Goal: Answer question/provide support: Share knowledge or assist other users

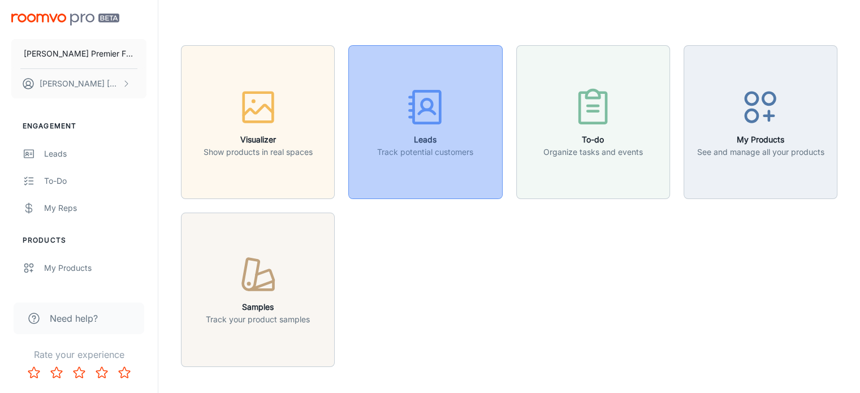
click at [438, 138] on h6 "Leads" at bounding box center [425, 139] width 96 height 12
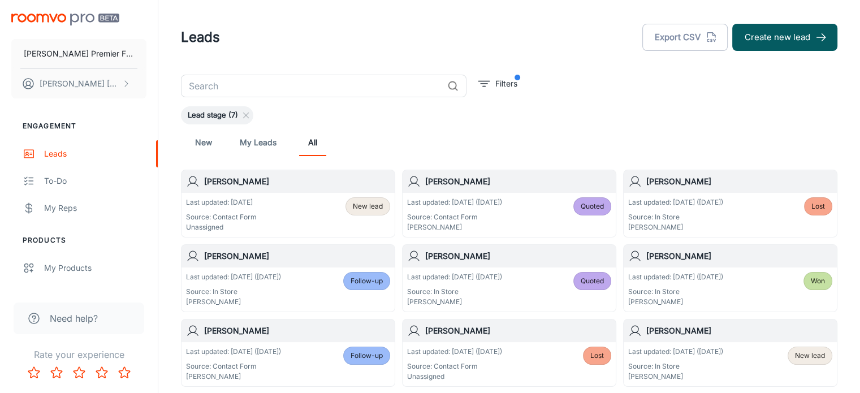
click at [286, 182] on h6 "[PERSON_NAME]" at bounding box center [297, 181] width 186 height 12
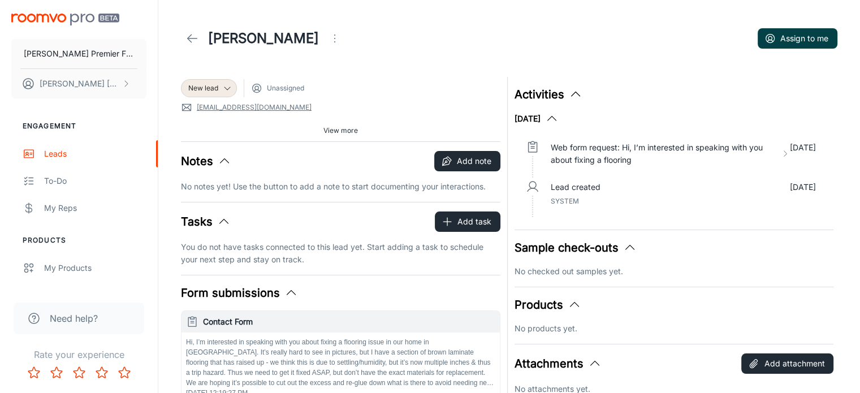
click at [786, 40] on button "Assign to me" at bounding box center [798, 38] width 80 height 20
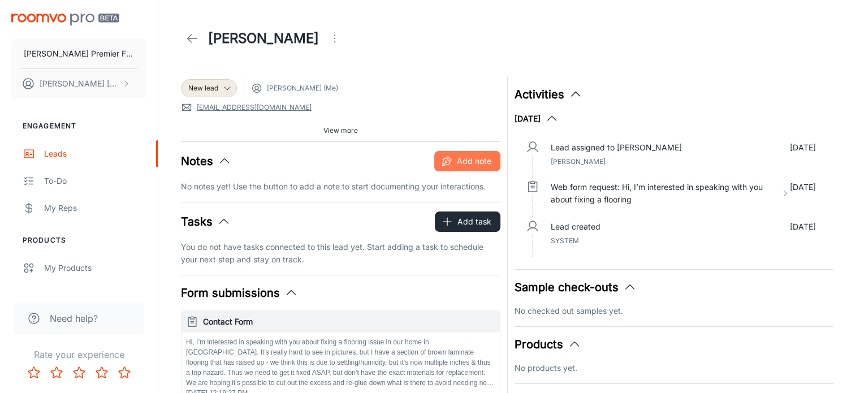
click at [453, 160] on button "Add note" at bounding box center [467, 161] width 66 height 20
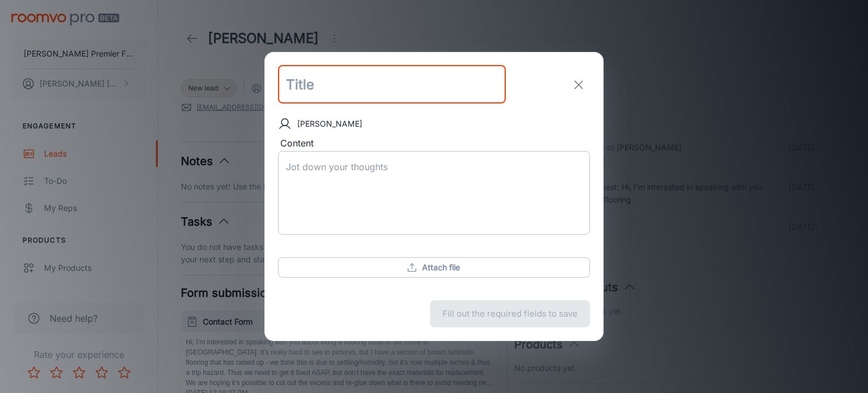
click at [304, 169] on textarea "Content" at bounding box center [434, 193] width 296 height 65
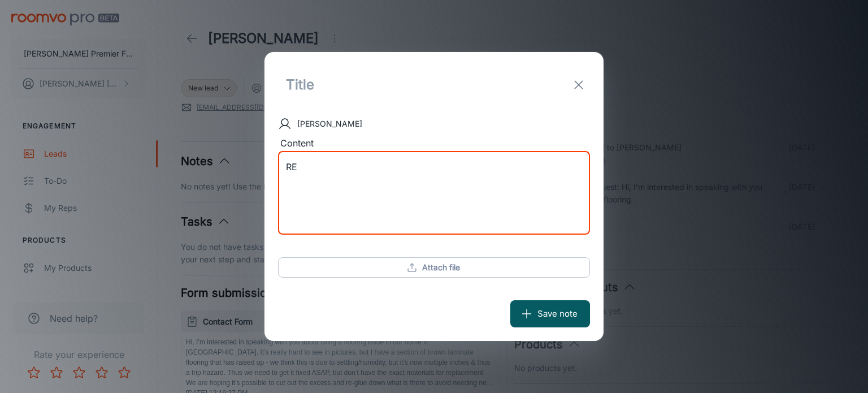
type textarea "R"
type textarea "Declined, we did not install the original floor"
click at [545, 312] on button "Save note" at bounding box center [551, 313] width 80 height 27
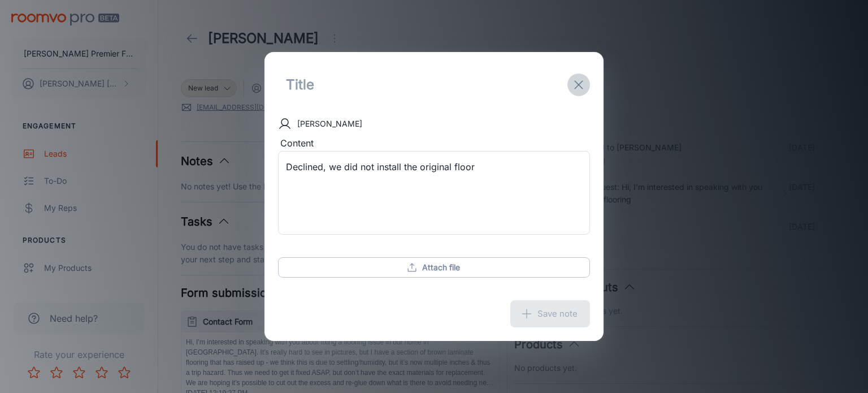
click at [576, 83] on icon "exit" at bounding box center [579, 85] width 14 height 14
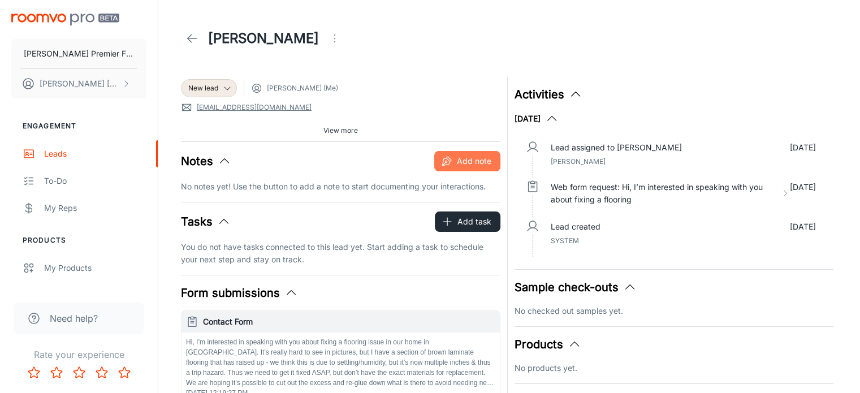
click at [461, 167] on button "Add note" at bounding box center [467, 161] width 66 height 20
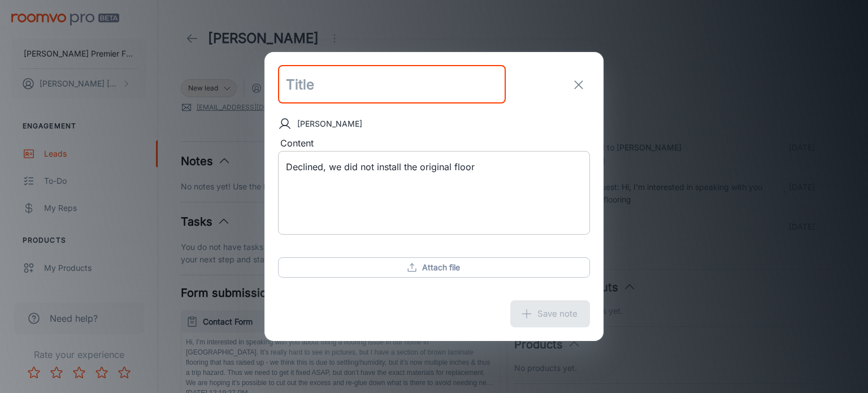
click at [473, 166] on textarea "Declined, we did not install the original floor" at bounding box center [434, 193] width 296 height 65
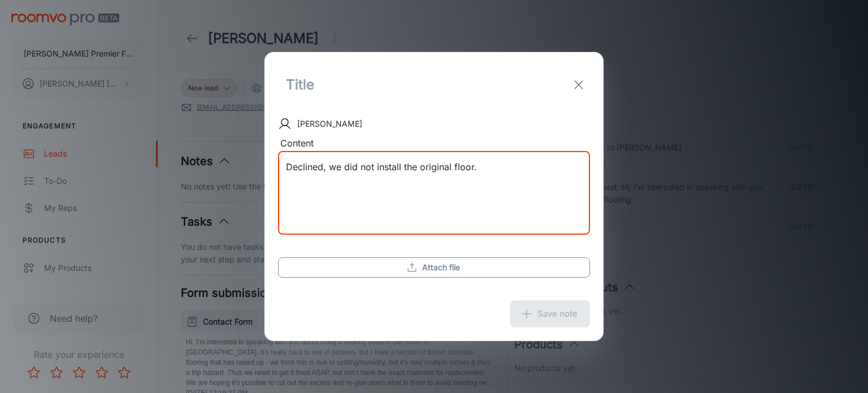
type textarea "Declined, we did not install the original floor."
click at [430, 270] on button "Attach file" at bounding box center [434, 267] width 312 height 20
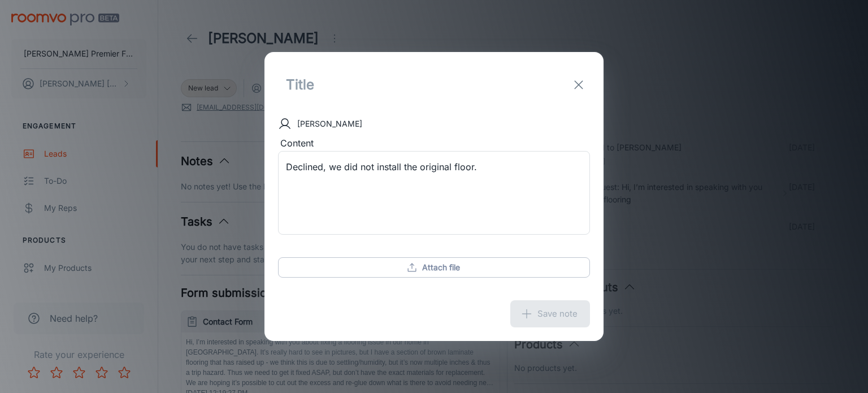
click at [526, 313] on div "Save note" at bounding box center [434, 314] width 339 height 54
click at [581, 83] on line "exit" at bounding box center [579, 85] width 8 height 8
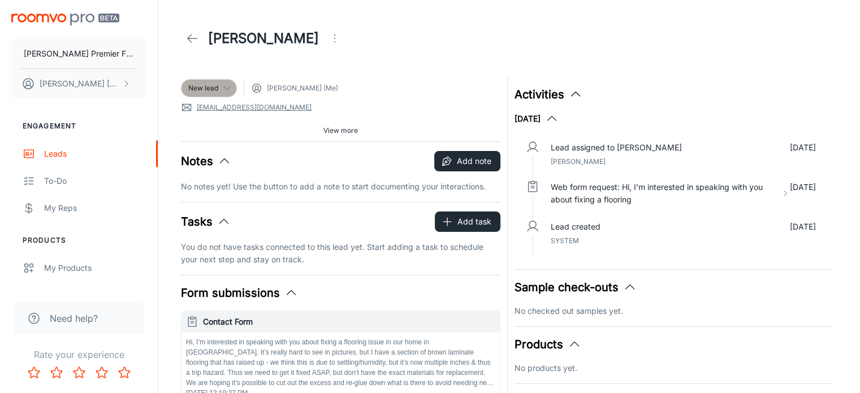
click at [225, 89] on icon at bounding box center [227, 88] width 9 height 9
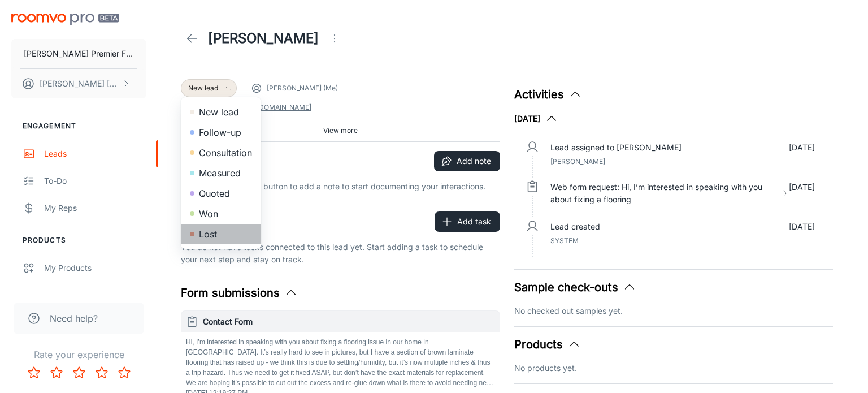
click at [208, 230] on li "Lost" at bounding box center [221, 234] width 80 height 20
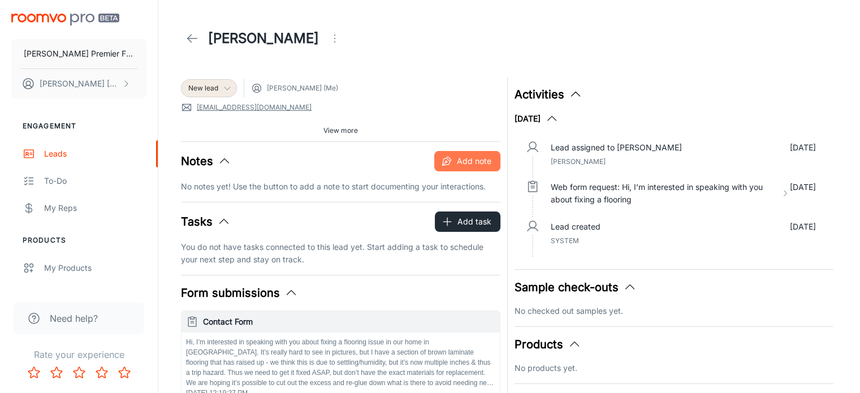
click at [446, 158] on icon "button" at bounding box center [446, 160] width 11 height 11
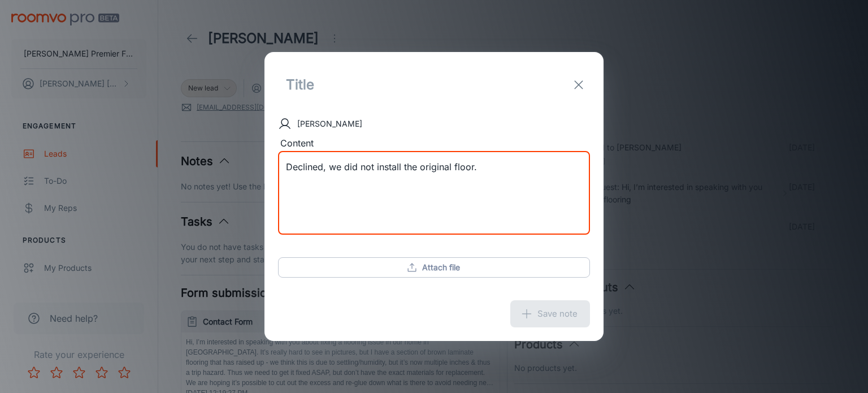
click at [504, 167] on textarea "Declined, we did not install the original floor." at bounding box center [434, 193] width 296 height 65
click at [299, 85] on input "text" at bounding box center [392, 85] width 228 height 38
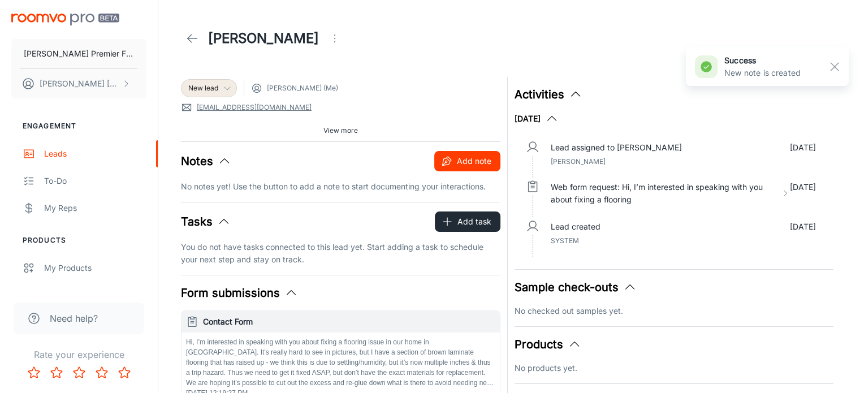
click at [461, 159] on button "Add note" at bounding box center [467, 161] width 66 height 20
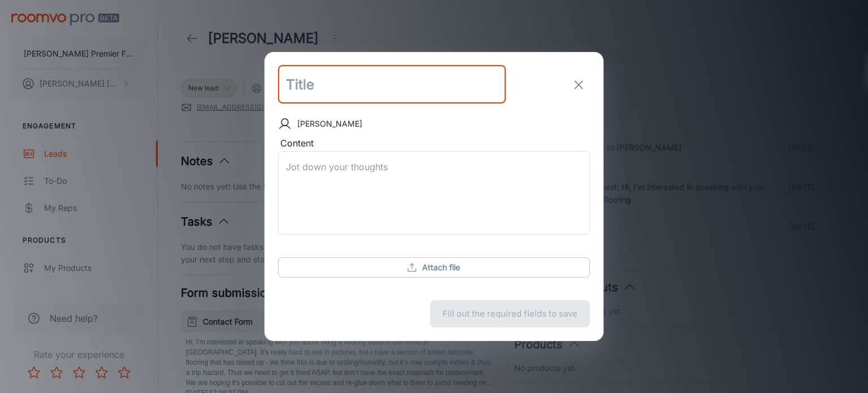
click at [301, 82] on input "text" at bounding box center [392, 85] width 228 height 38
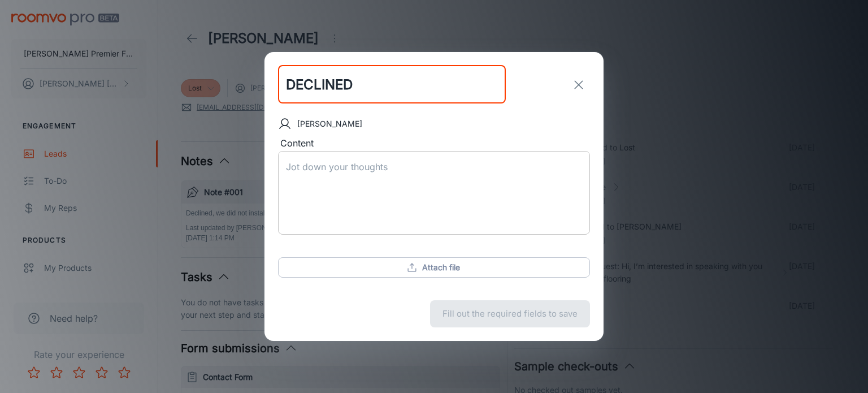
type input "DECLINED"
click at [303, 163] on textarea "Content" at bounding box center [434, 193] width 296 height 65
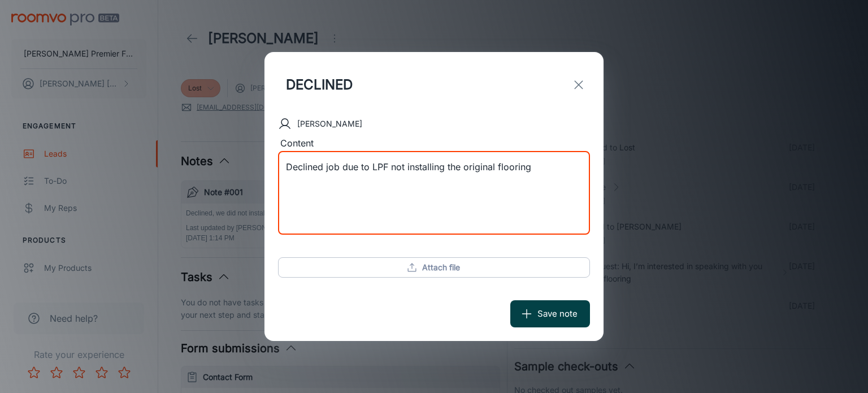
type textarea "Declined job due to LPF not installing the original flooring"
click at [550, 312] on button "Save note" at bounding box center [551, 313] width 80 height 27
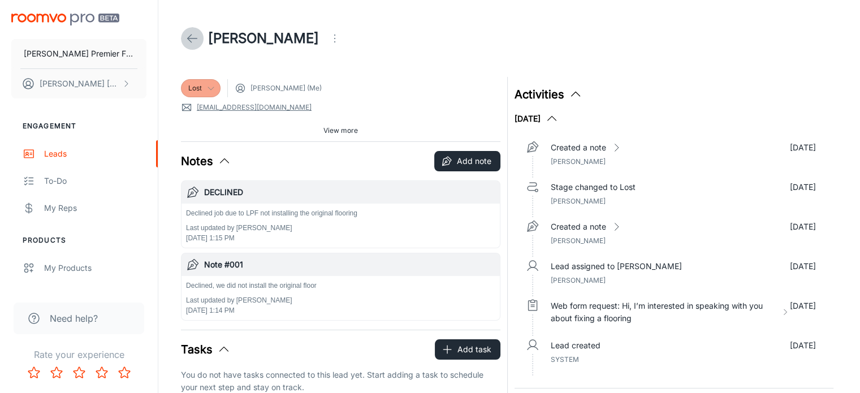
click at [193, 36] on icon at bounding box center [192, 39] width 14 height 14
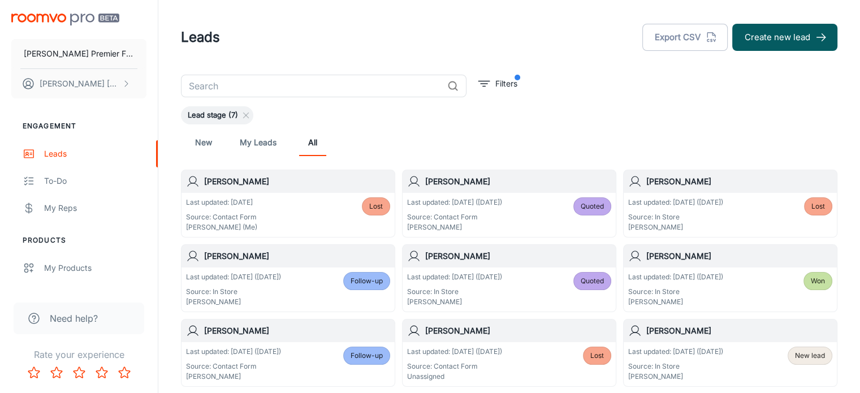
click at [678, 203] on p "Last updated: [DATE] ([DATE])" at bounding box center [675, 202] width 95 height 10
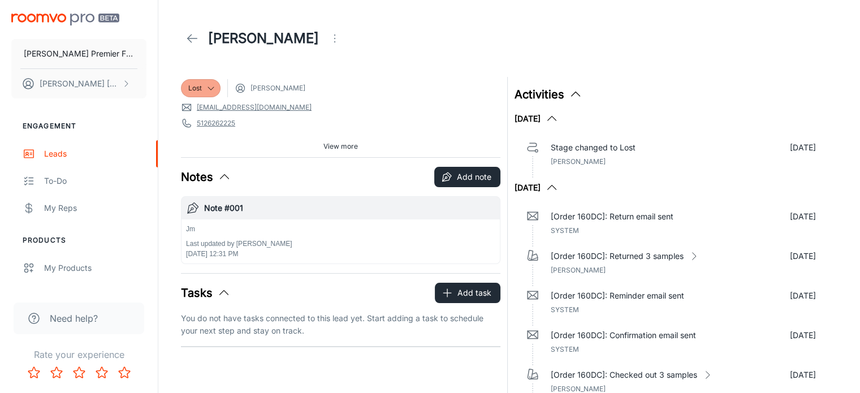
click at [208, 33] on h1 "[PERSON_NAME]" at bounding box center [263, 38] width 111 height 20
click at [197, 37] on icon at bounding box center [192, 39] width 14 height 14
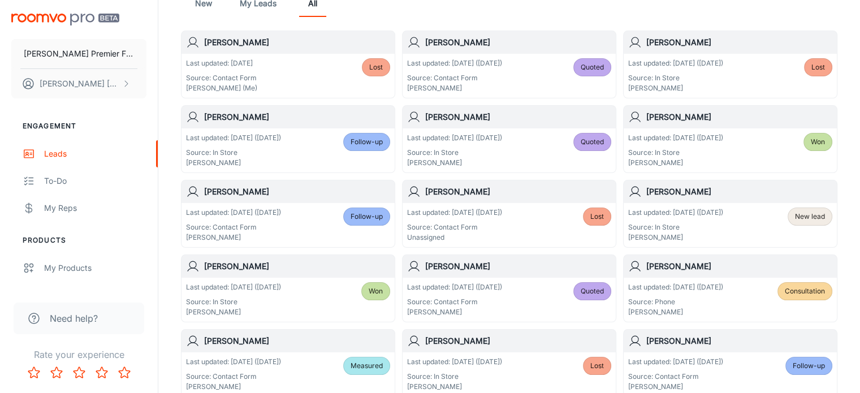
scroll to position [167, 0]
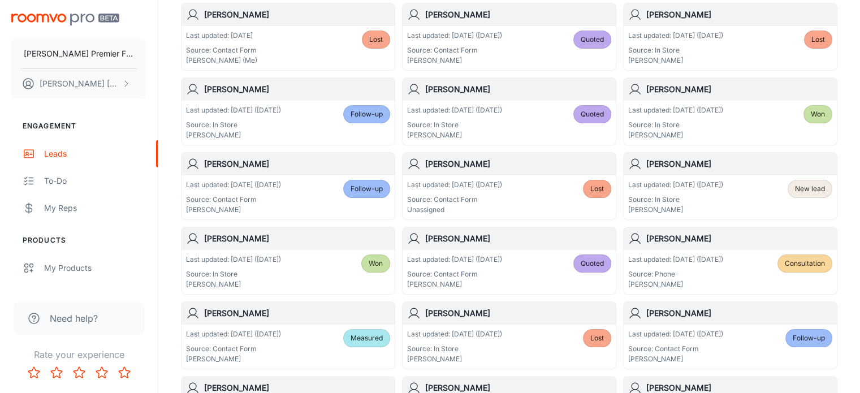
click at [441, 163] on h6 "[PERSON_NAME]" at bounding box center [518, 164] width 186 height 12
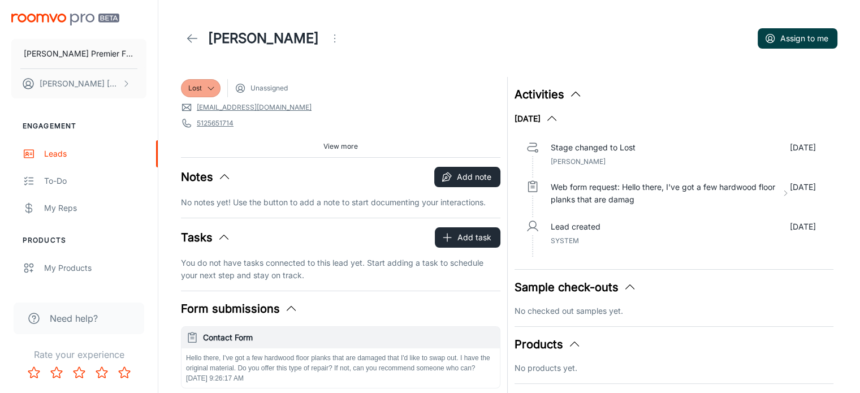
click at [785, 44] on button "Assign to me" at bounding box center [798, 38] width 80 height 20
click at [464, 178] on button "Add note" at bounding box center [467, 177] width 66 height 20
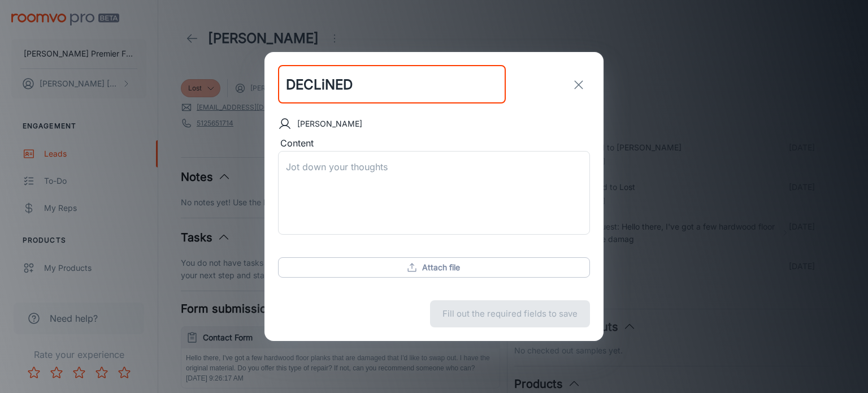
click at [326, 85] on input "DECLiNED" at bounding box center [392, 85] width 228 height 38
type input "DECLINED"
click at [284, 162] on div "x ​" at bounding box center [434, 193] width 312 height 84
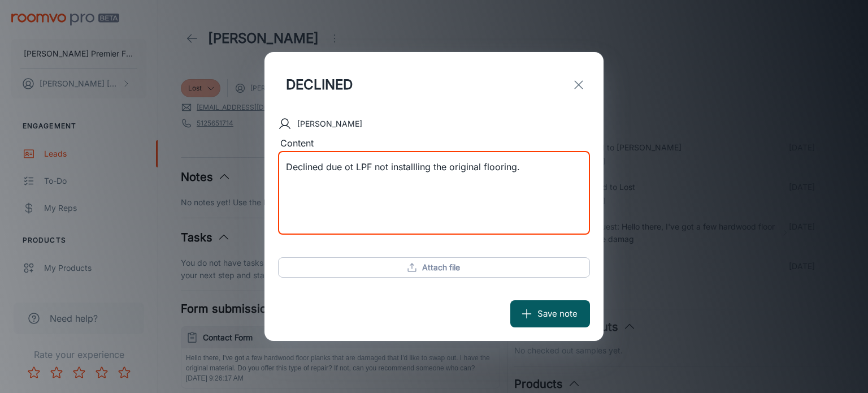
drag, startPoint x: 346, startPoint y: 167, endPoint x: 353, endPoint y: 167, distance: 6.8
click at [353, 167] on textarea "Declined due ot LPF not installling the original flooring." at bounding box center [434, 193] width 296 height 65
click at [408, 167] on textarea "Declined due to LPF not installling the original flooring." at bounding box center [434, 193] width 296 height 65
type textarea "Declined due to LPF not installing the original flooring."
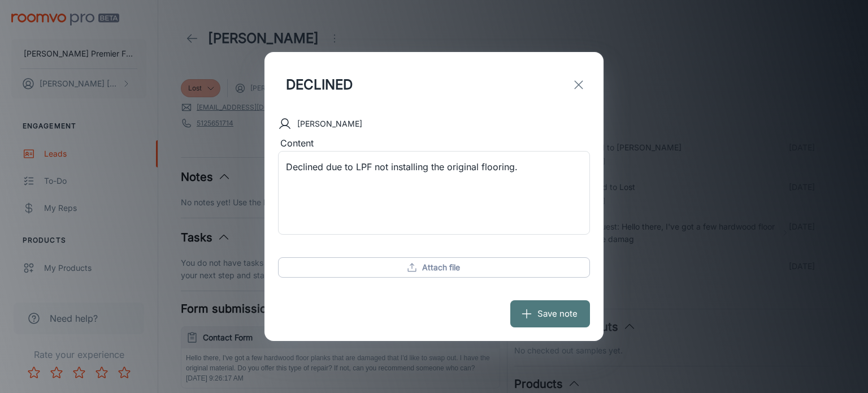
click at [547, 312] on button "Save note" at bounding box center [551, 313] width 80 height 27
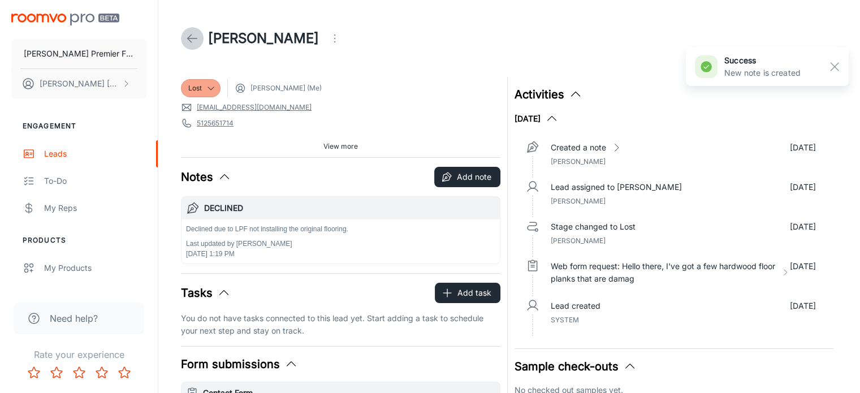
click at [192, 38] on icon at bounding box center [192, 39] width 14 height 14
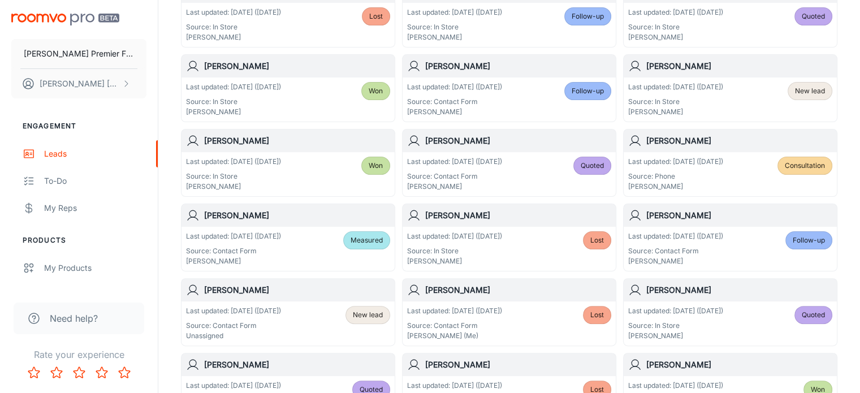
scroll to position [267, 0]
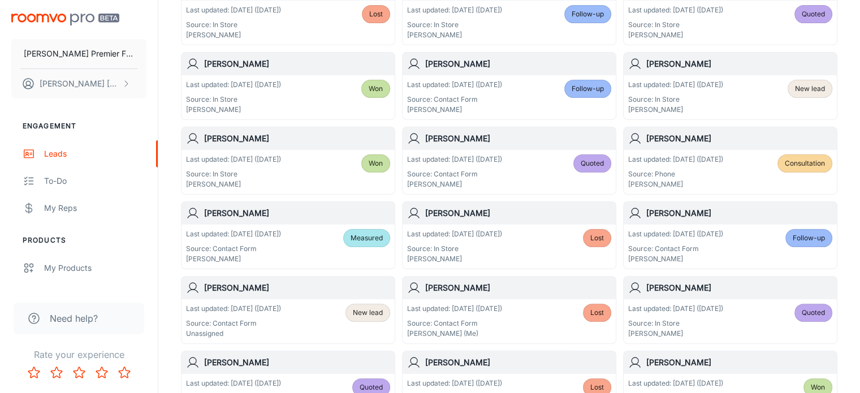
click at [465, 232] on p "Last updated: [DATE] ([DATE])" at bounding box center [454, 234] width 95 height 10
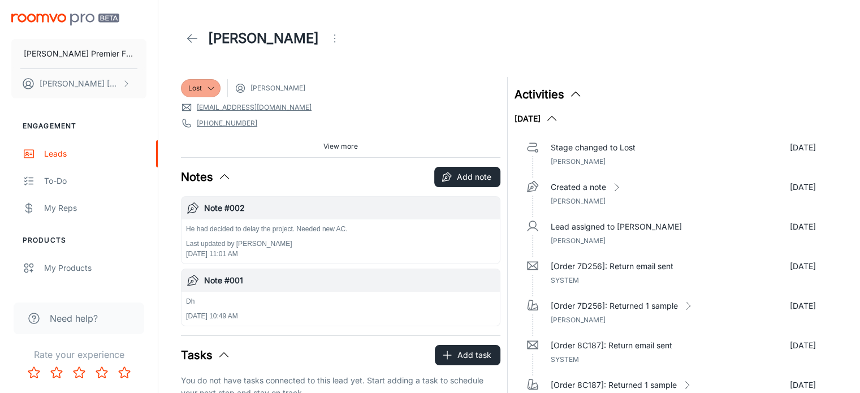
click at [196, 36] on icon at bounding box center [192, 39] width 14 height 14
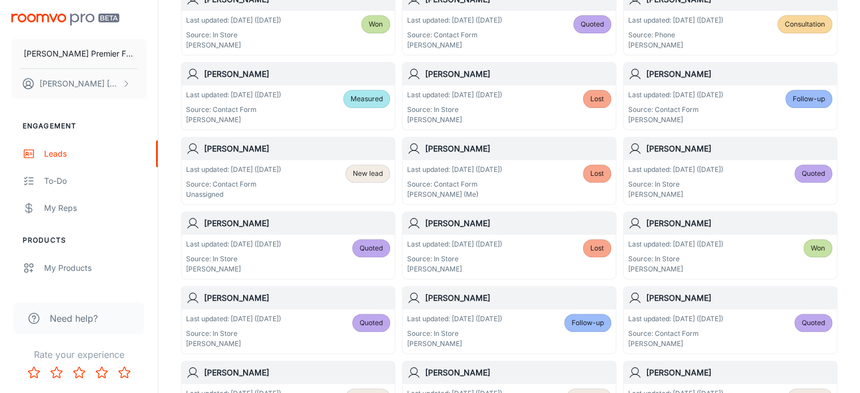
scroll to position [408, 0]
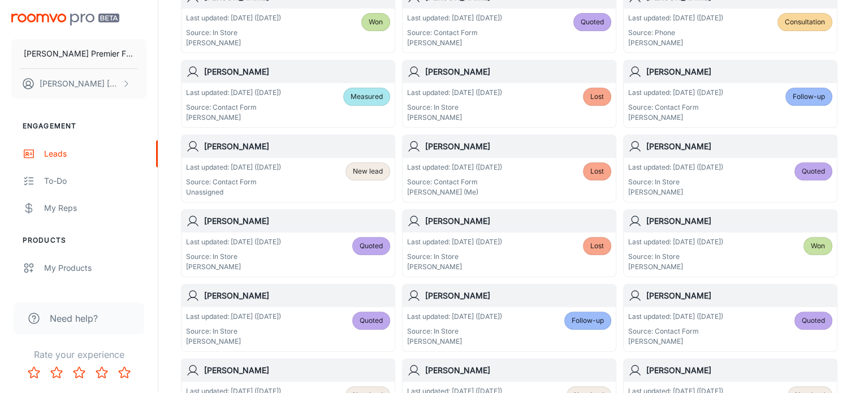
click at [209, 169] on p "Last updated: [DATE] ([DATE])" at bounding box center [233, 167] width 95 height 10
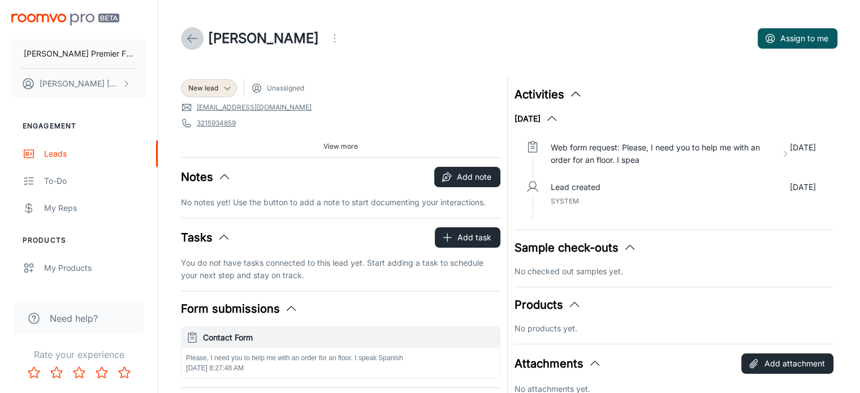
click at [193, 37] on icon at bounding box center [192, 39] width 14 height 14
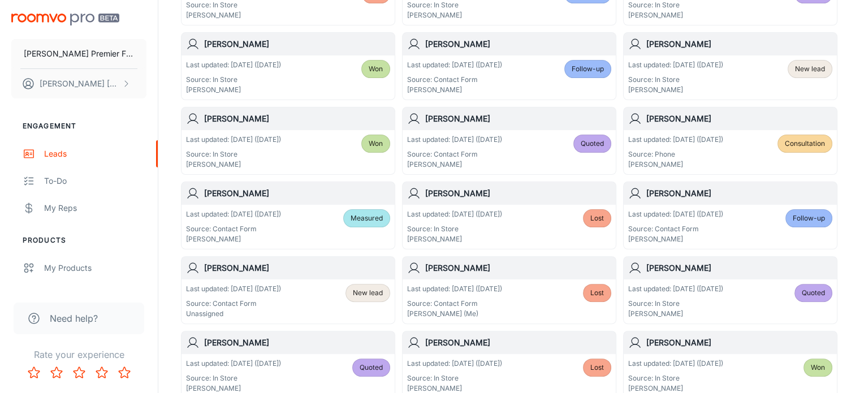
scroll to position [294, 0]
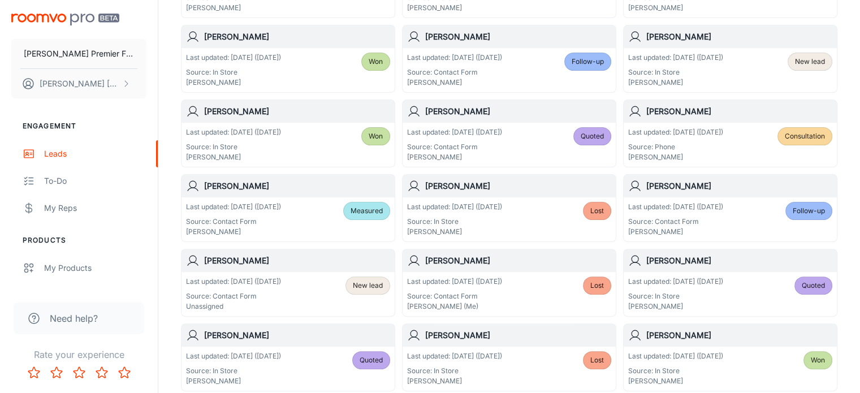
click at [435, 276] on p "Last updated: [DATE] ([DATE])" at bounding box center [454, 281] width 95 height 10
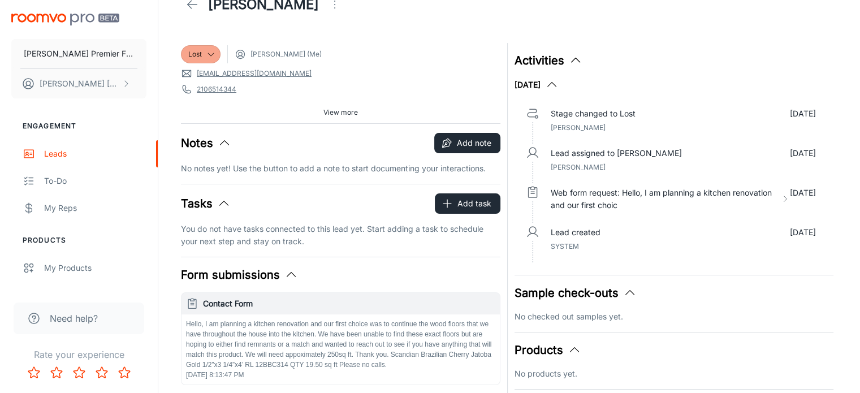
scroll to position [38, 0]
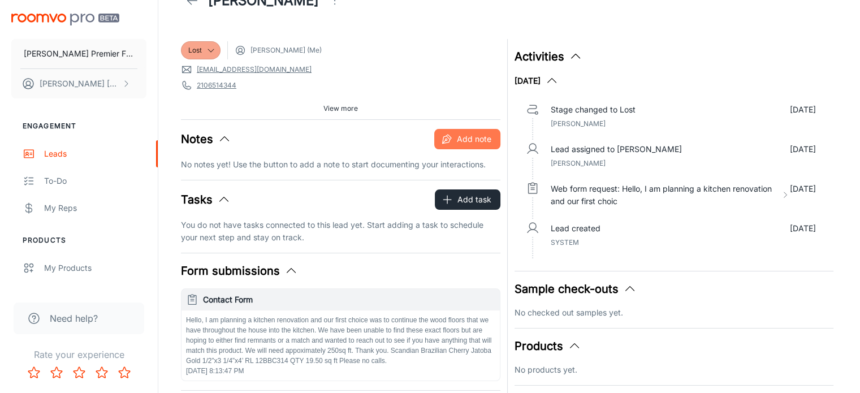
click at [455, 134] on button "Add note" at bounding box center [467, 139] width 66 height 20
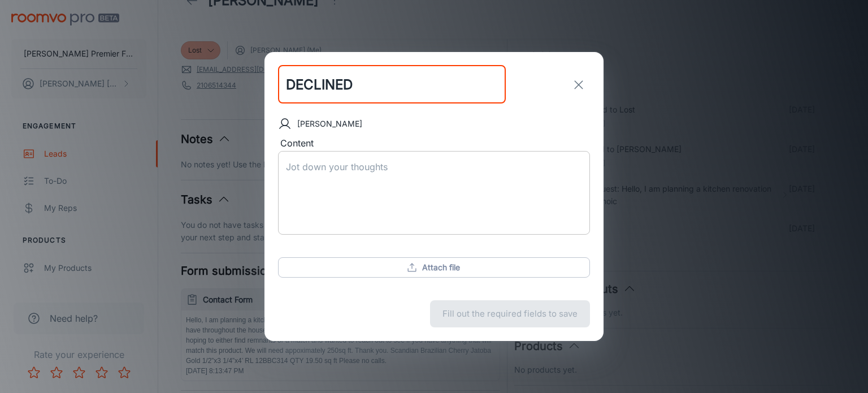
type input "DECLINED"
click at [300, 170] on textarea "Content" at bounding box center [434, 193] width 296 height 65
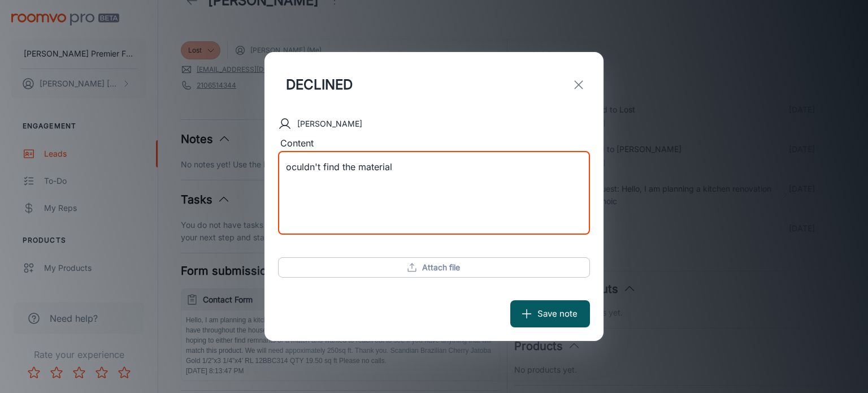
click at [298, 168] on textarea "oculdn't find the material" at bounding box center [434, 193] width 296 height 65
click at [290, 166] on textarea "couldn't find the material" at bounding box center [434, 193] width 296 height 65
type textarea "Couldn't find the material"
click at [555, 309] on button "Save note" at bounding box center [551, 313] width 80 height 27
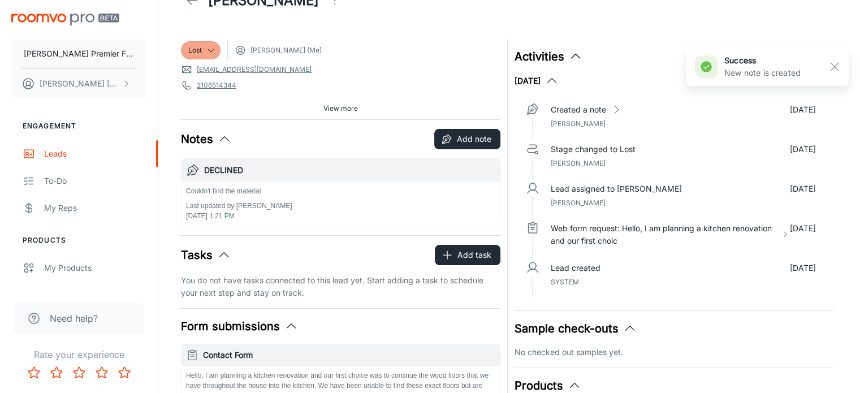
click at [199, 3] on link at bounding box center [192, 0] width 23 height 23
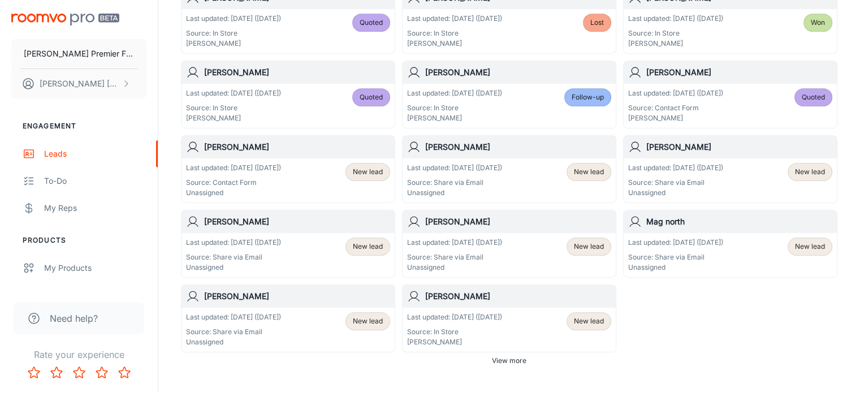
scroll to position [649, 0]
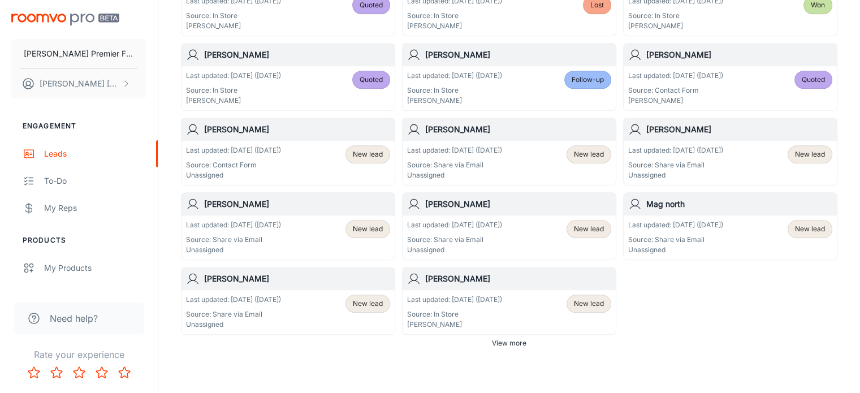
click at [255, 210] on div "[PERSON_NAME]" at bounding box center [287, 204] width 213 height 23
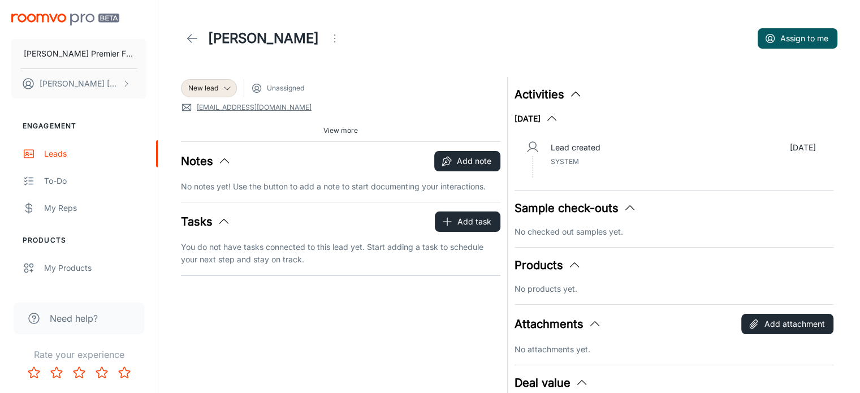
click at [202, 38] on link at bounding box center [192, 38] width 23 height 23
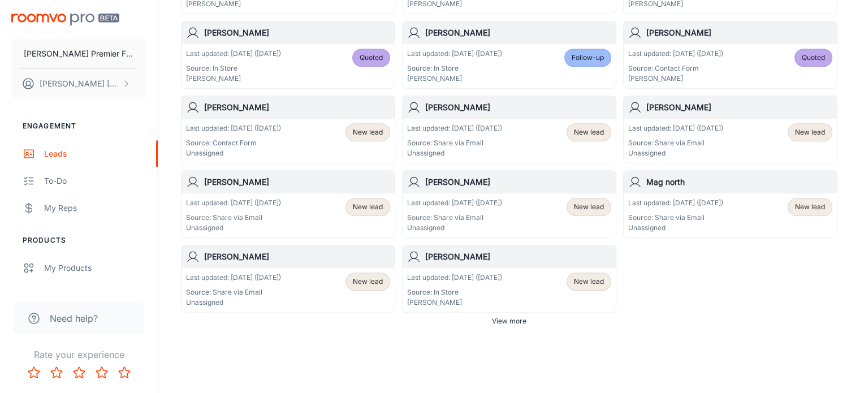
scroll to position [672, 0]
click at [512, 318] on span "View more" at bounding box center [509, 320] width 34 height 10
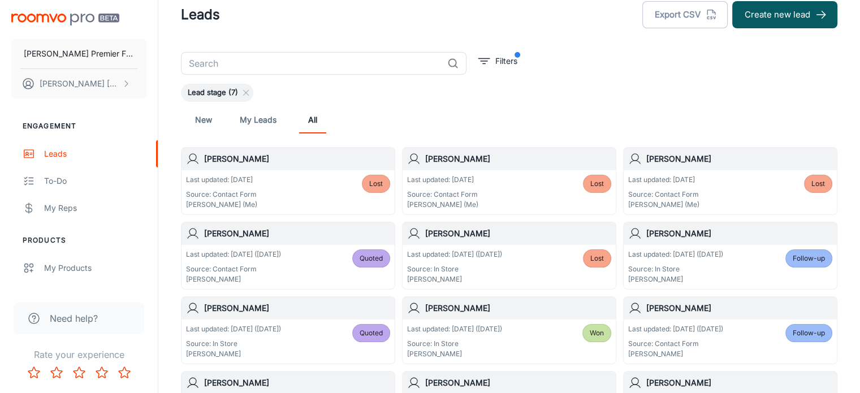
scroll to position [0, 0]
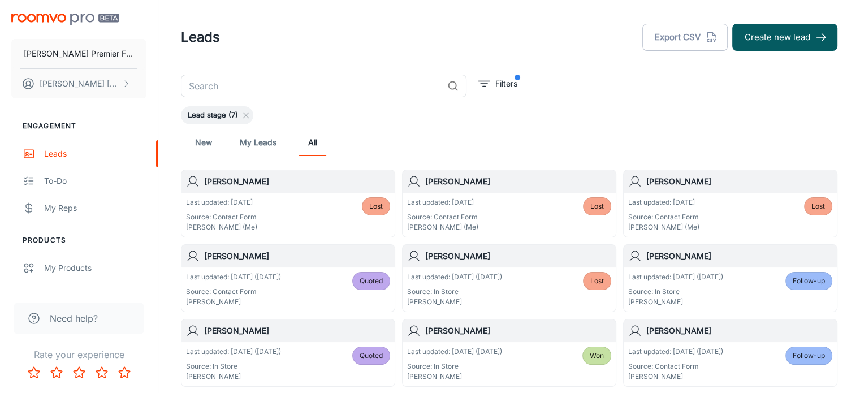
click at [204, 143] on link "New" at bounding box center [203, 142] width 27 height 27
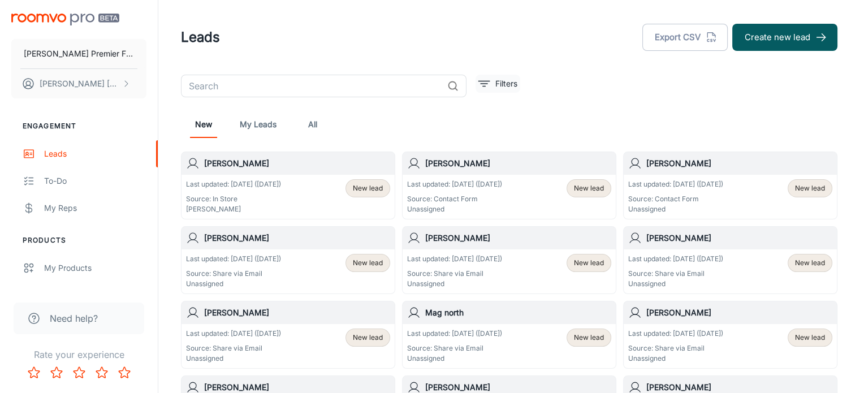
click at [498, 81] on p "Filters" at bounding box center [506, 83] width 22 height 12
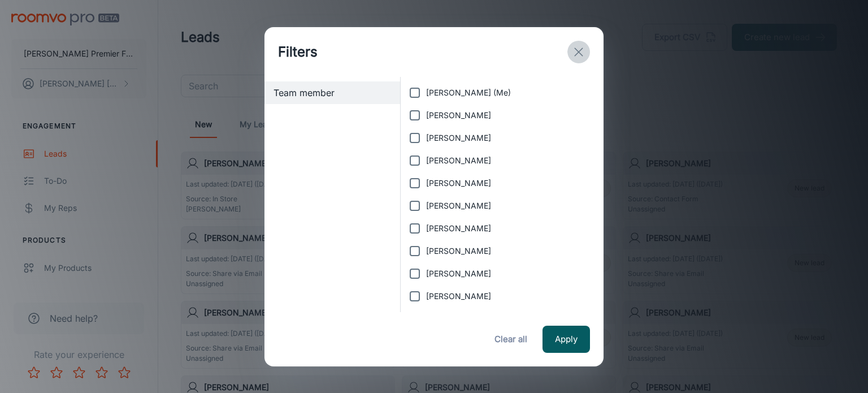
click at [579, 50] on icon "exit" at bounding box center [579, 52] width 14 height 14
